Goal: Task Accomplishment & Management: Manage account settings

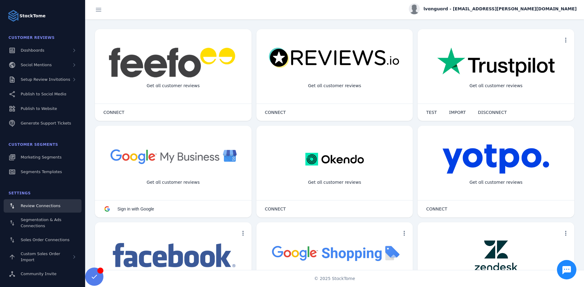
click at [561, 13] on div "lvanguard - [EMAIL_ADDRESS][PERSON_NAME][DOMAIN_NAME]" at bounding box center [493, 8] width 168 height 11
click at [560, 38] on span "Billing" at bounding box center [555, 38] width 13 height 7
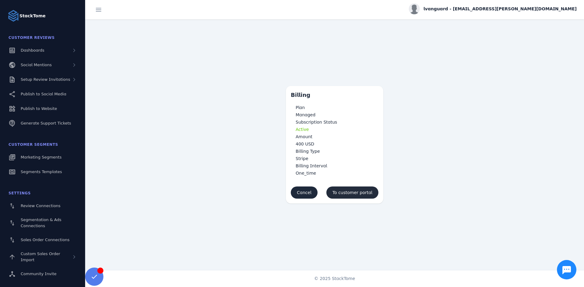
click at [369, 193] on span "To customer portal" at bounding box center [352, 193] width 40 height 4
